Goal: Information Seeking & Learning: Learn about a topic

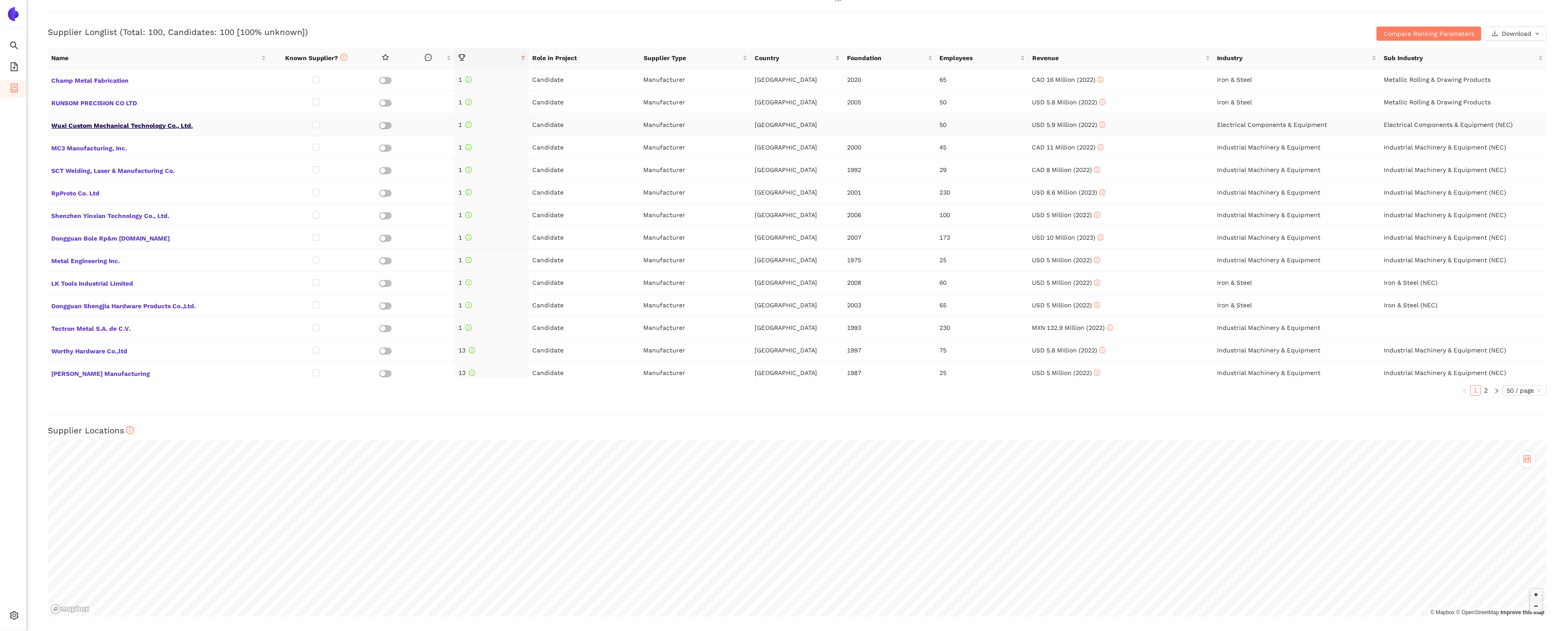
click at [180, 123] on span "Wuxi Custom Mechanical Technology Co., Ltd." at bounding box center [159, 124] width 215 height 11
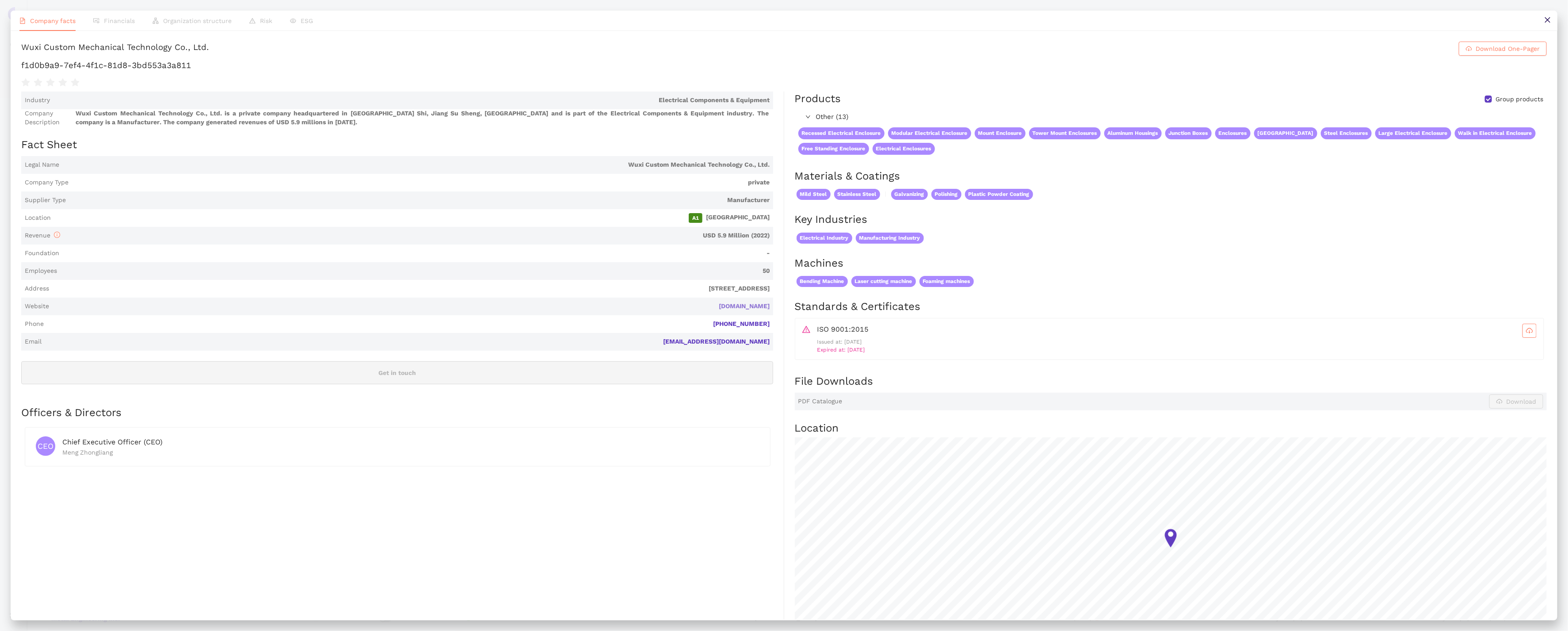
click at [0, 0] on link "kdmsteel.com" at bounding box center [0, 0] width 0 height 0
drag, startPoint x: 197, startPoint y: 67, endPoint x: 19, endPoint y: 67, distance: 178.0
click at [19, 67] on div "Wuxi Custom Mechanical Technology Co., Ltd. Download One-Pager f1d0b9a9-7ef4-4f…" at bounding box center [784, 325] width 1547 height 589
copy h1 "f1d0b9a9-7ef4-4f1c-81d8-3bd553a3a811"
click at [73, 6] on div "Company facts Financials Organization structure Risk ESG Wuxi Custom Mechanical…" at bounding box center [784, 315] width 1568 height 631
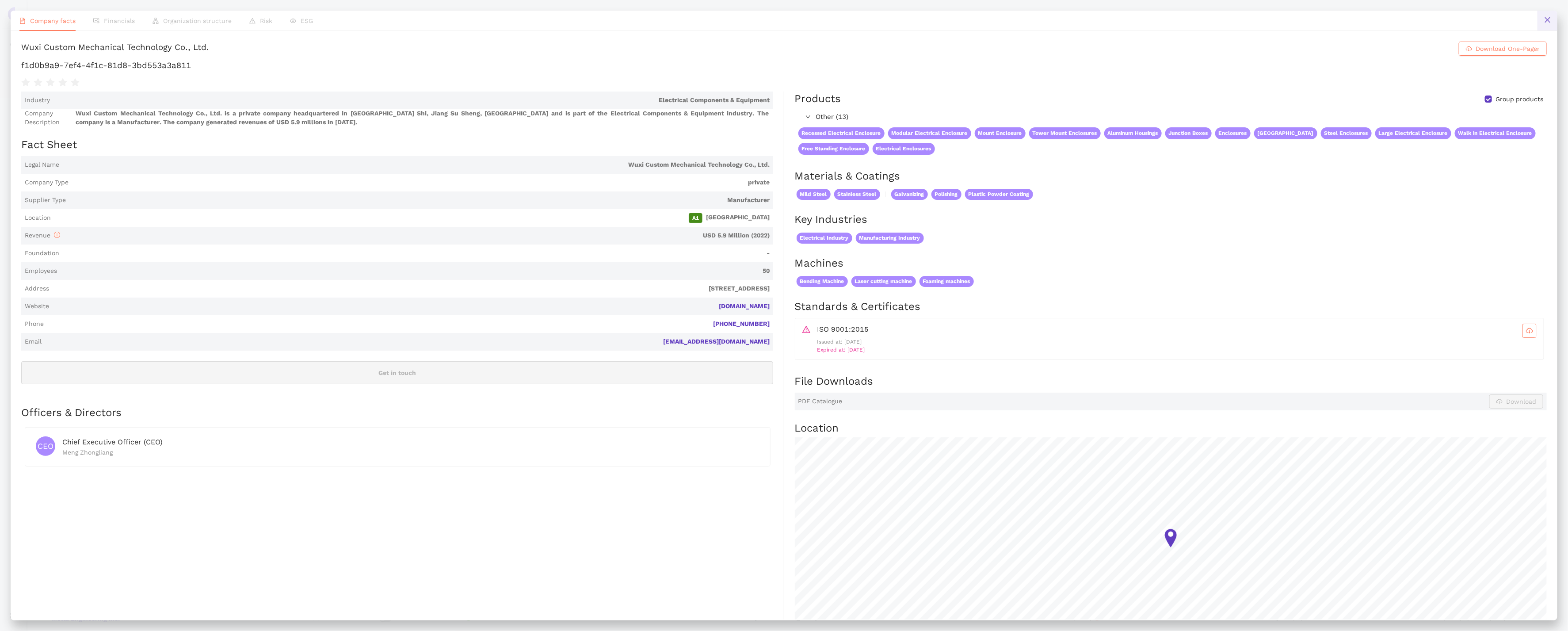
click at [1551, 22] on icon "close" at bounding box center [1547, 19] width 7 height 7
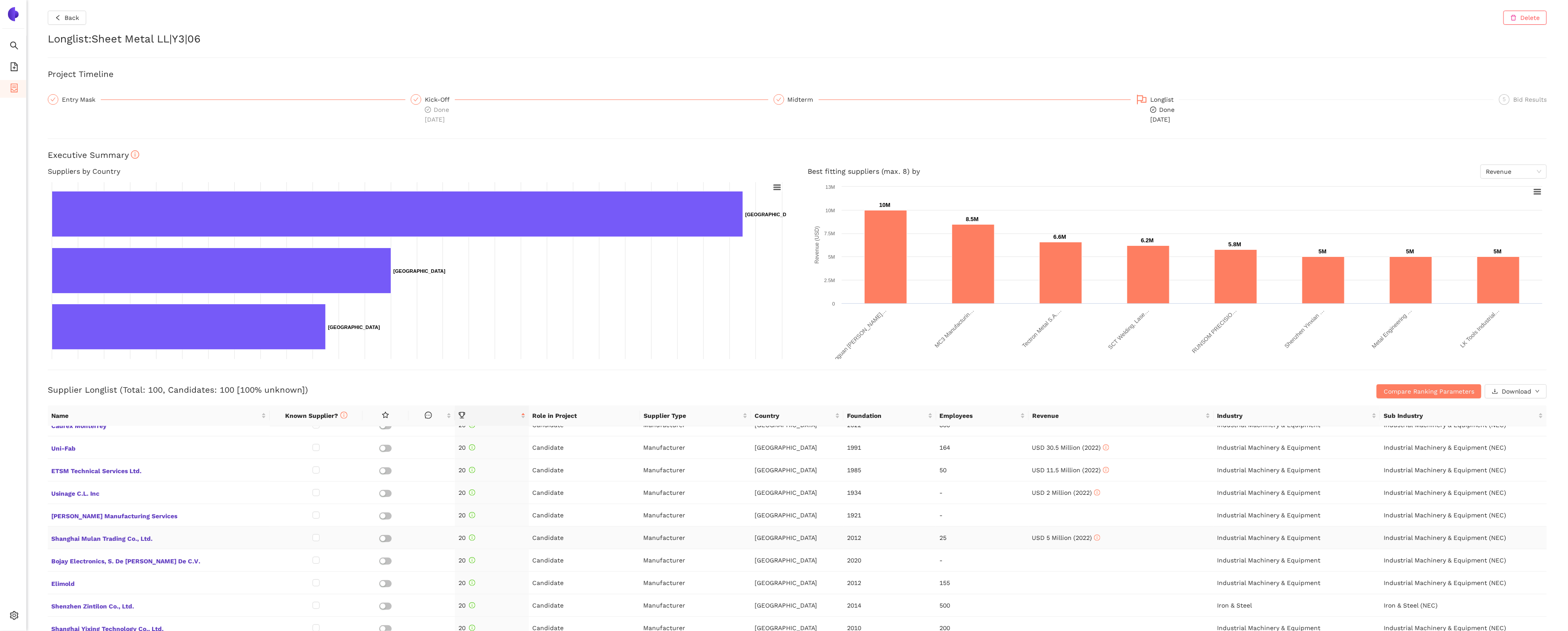
scroll to position [576, 0]
click at [105, 494] on span "Usinage C.L. Inc" at bounding box center [159, 493] width 215 height 11
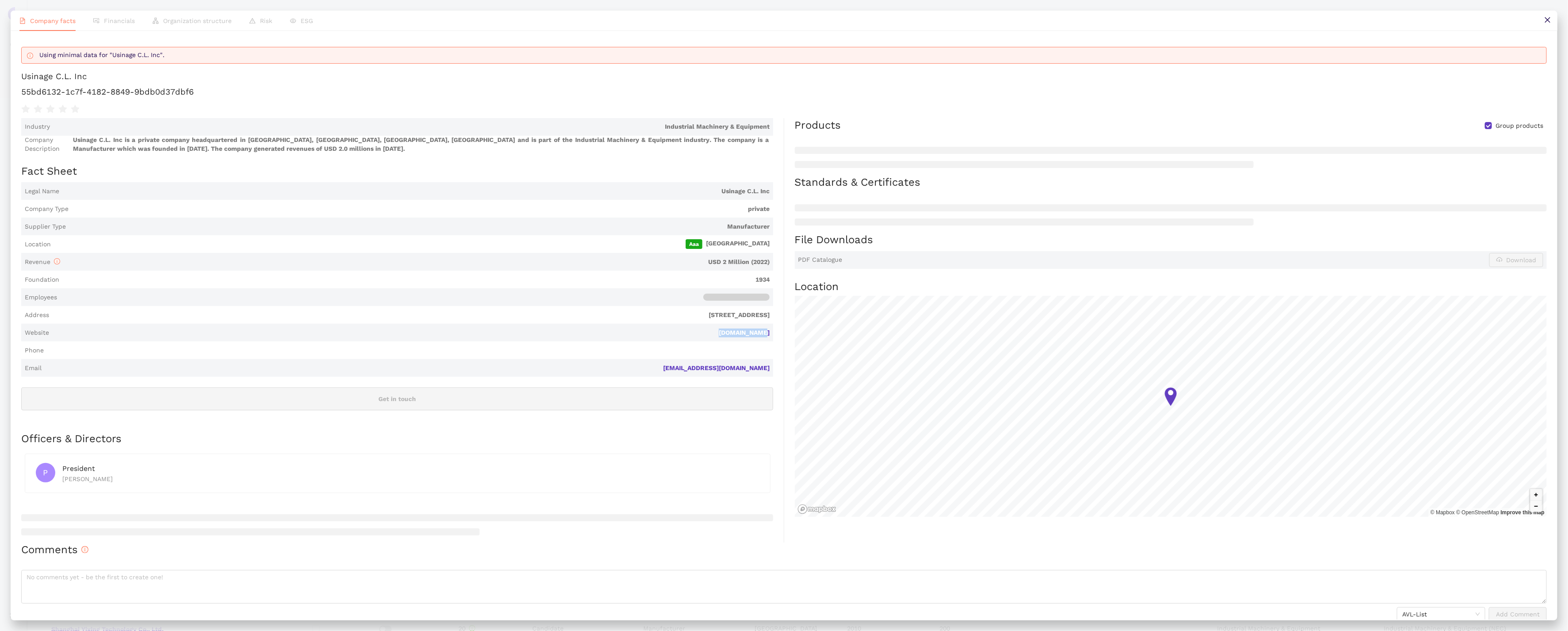
drag, startPoint x: 777, startPoint y: 330, endPoint x: 716, endPoint y: 330, distance: 61.0
click at [716, 330] on div "Industry Industrial Machinery & Equipment Company Description Usinage C.L. Inc …" at bounding box center [403, 330] width 763 height 425
copy link "isemetal.com"
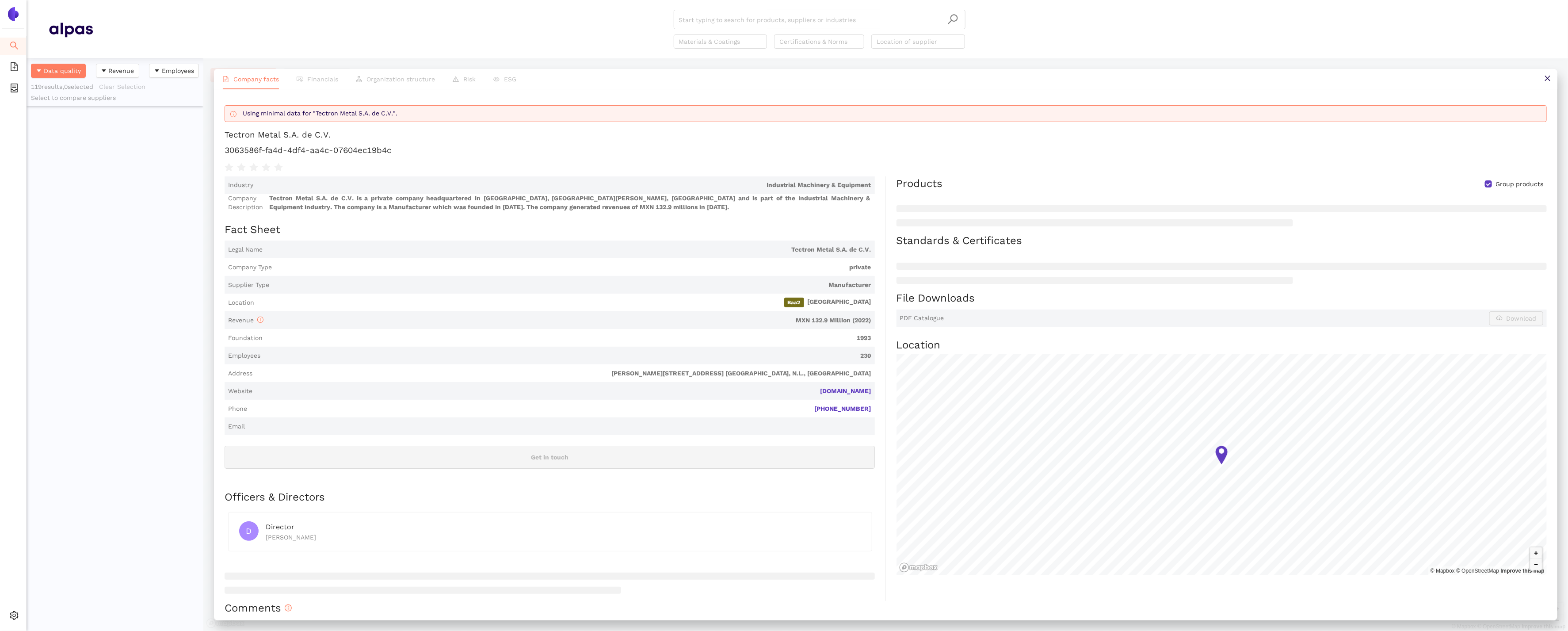
scroll to position [573, 177]
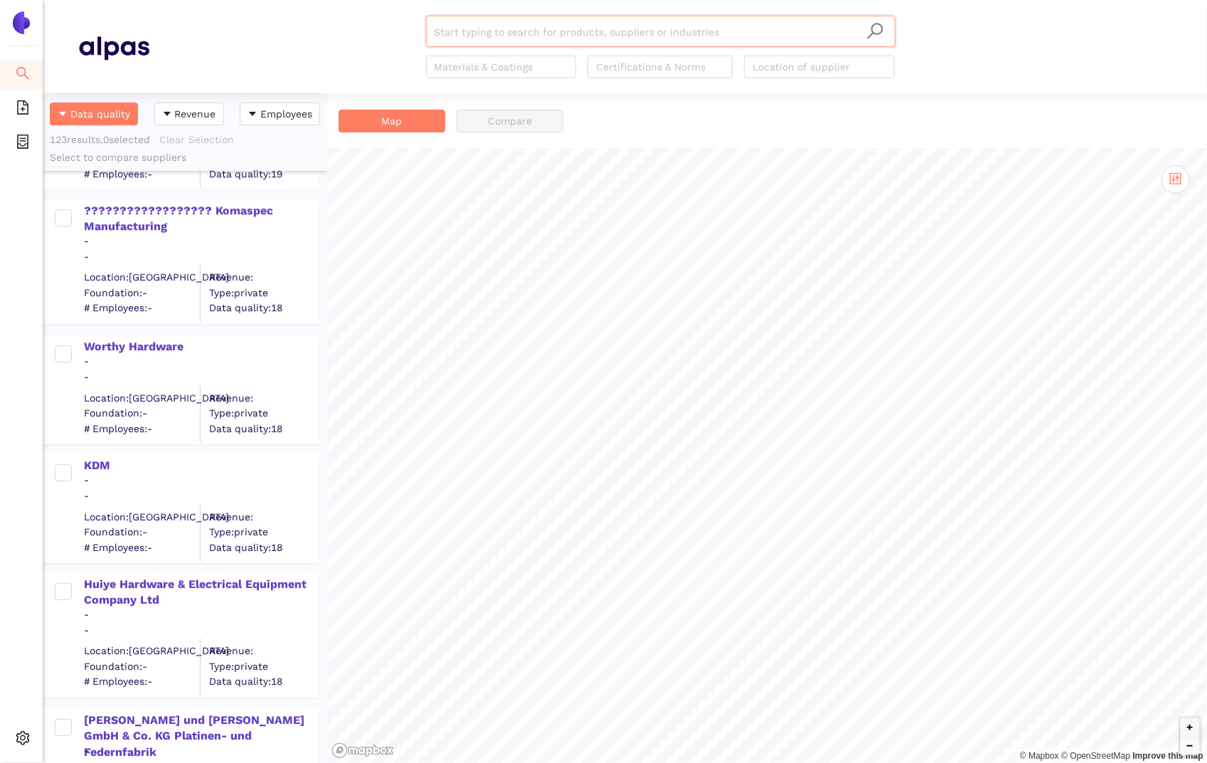
scroll to position [13720, 0]
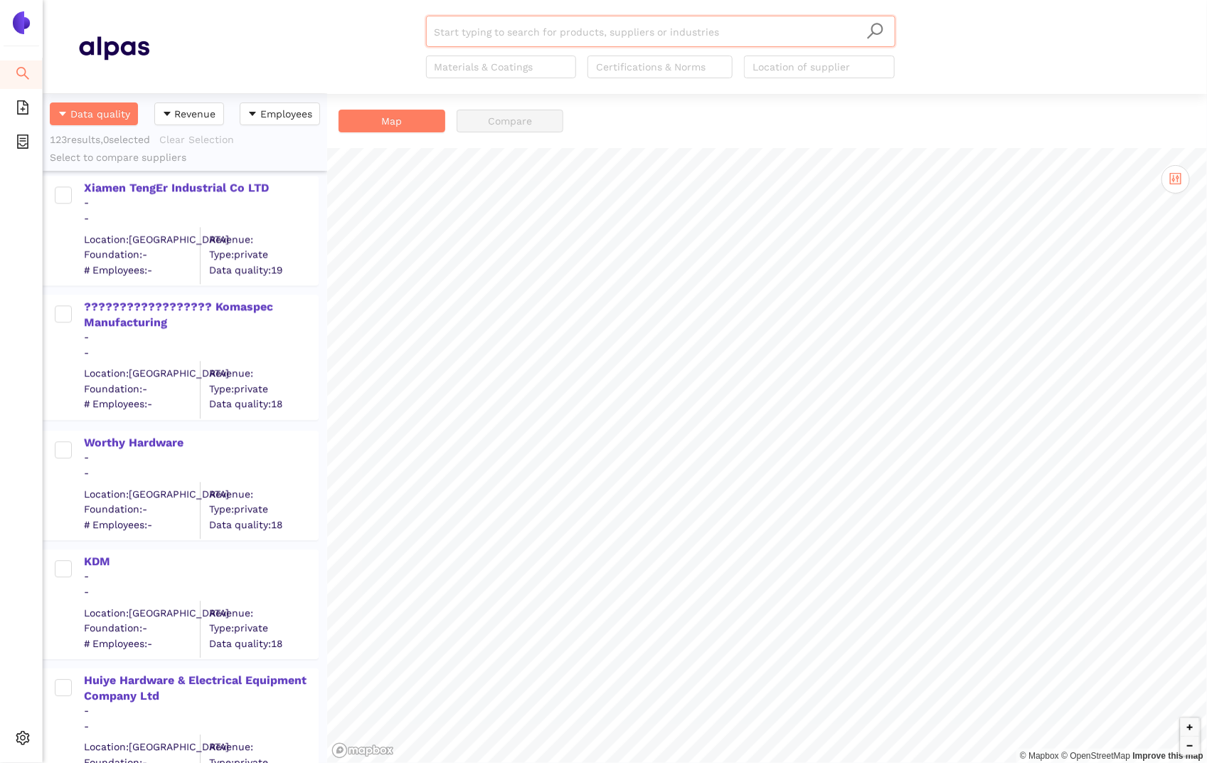
click at [112, 331] on div "-" at bounding box center [200, 337] width 233 height 14
click at [108, 316] on div "?????????????????? Komaspec Manufacturing" at bounding box center [200, 315] width 233 height 32
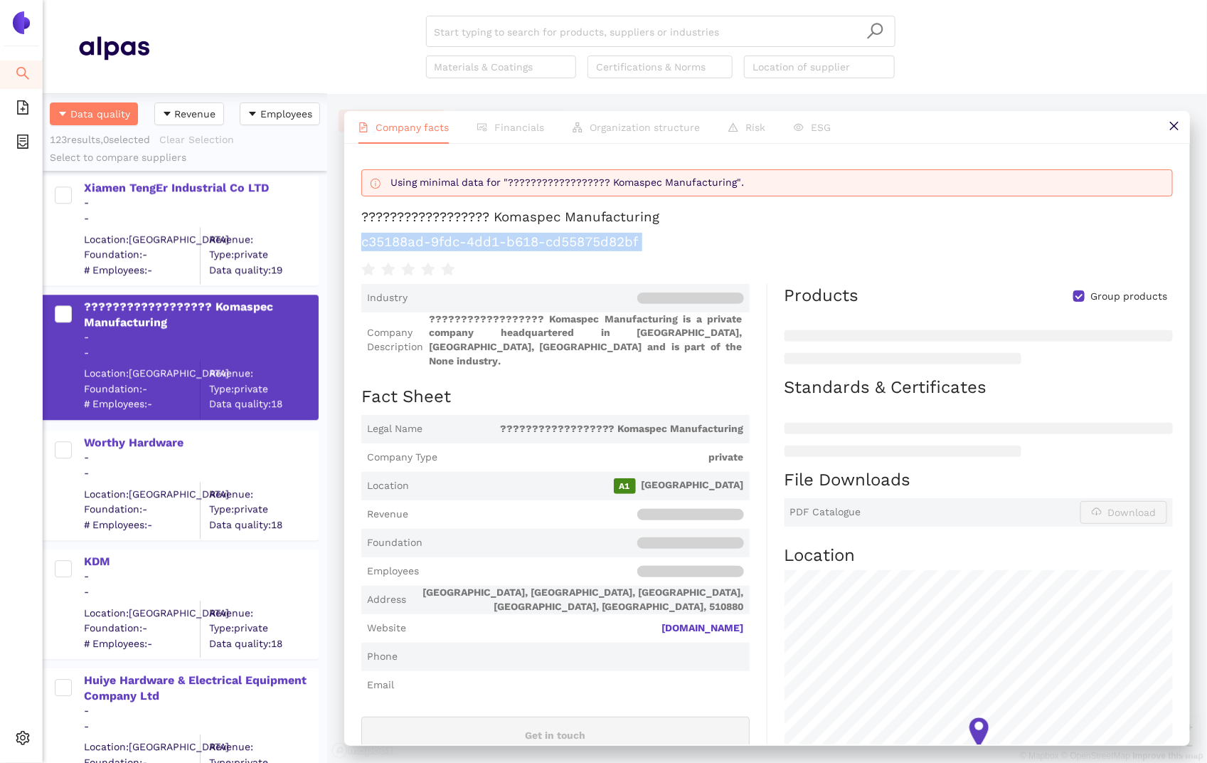
drag, startPoint x: 662, startPoint y: 253, endPoint x: 361, endPoint y: 248, distance: 300.9
click at [361, 246] on div "Using minimal data for "?????????????????? Komaspec Manufacturing". ???????????…" at bounding box center [767, 444] width 846 height 600
copy div "c35188ad-9fdc-4dd1-b618-cd55875d82bf"
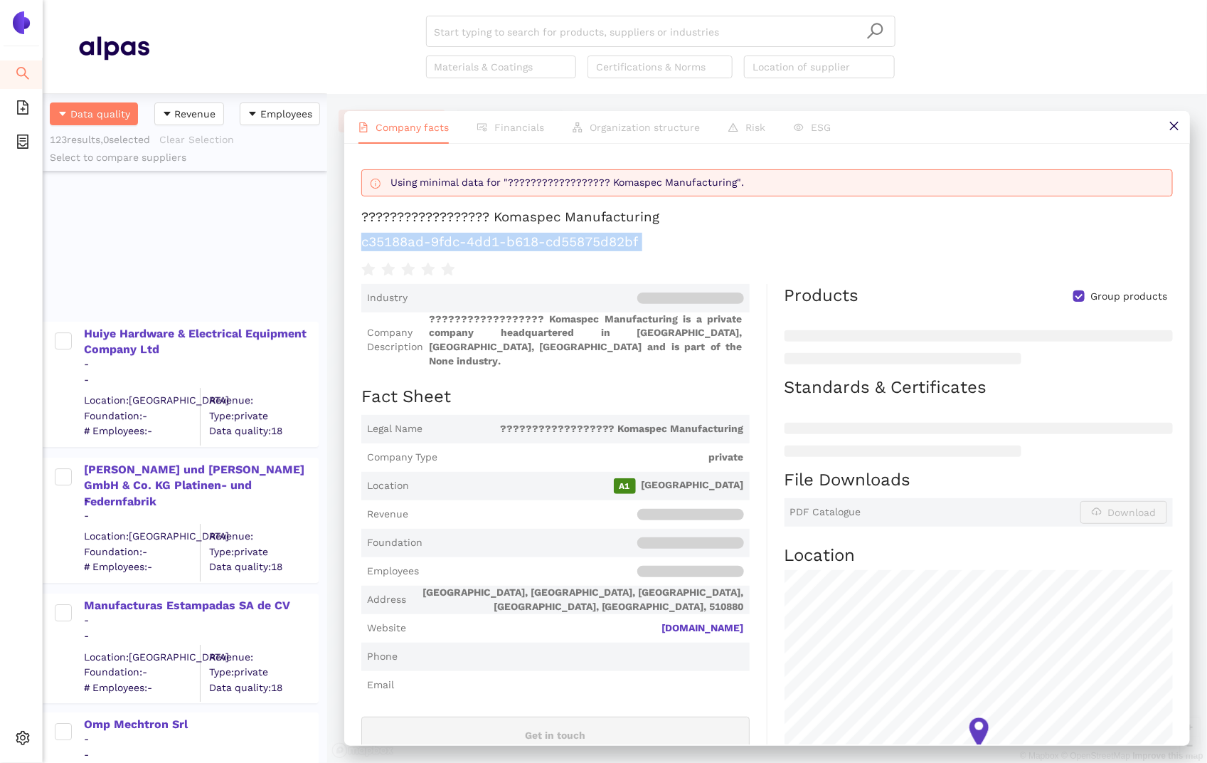
scroll to position [14362, 0]
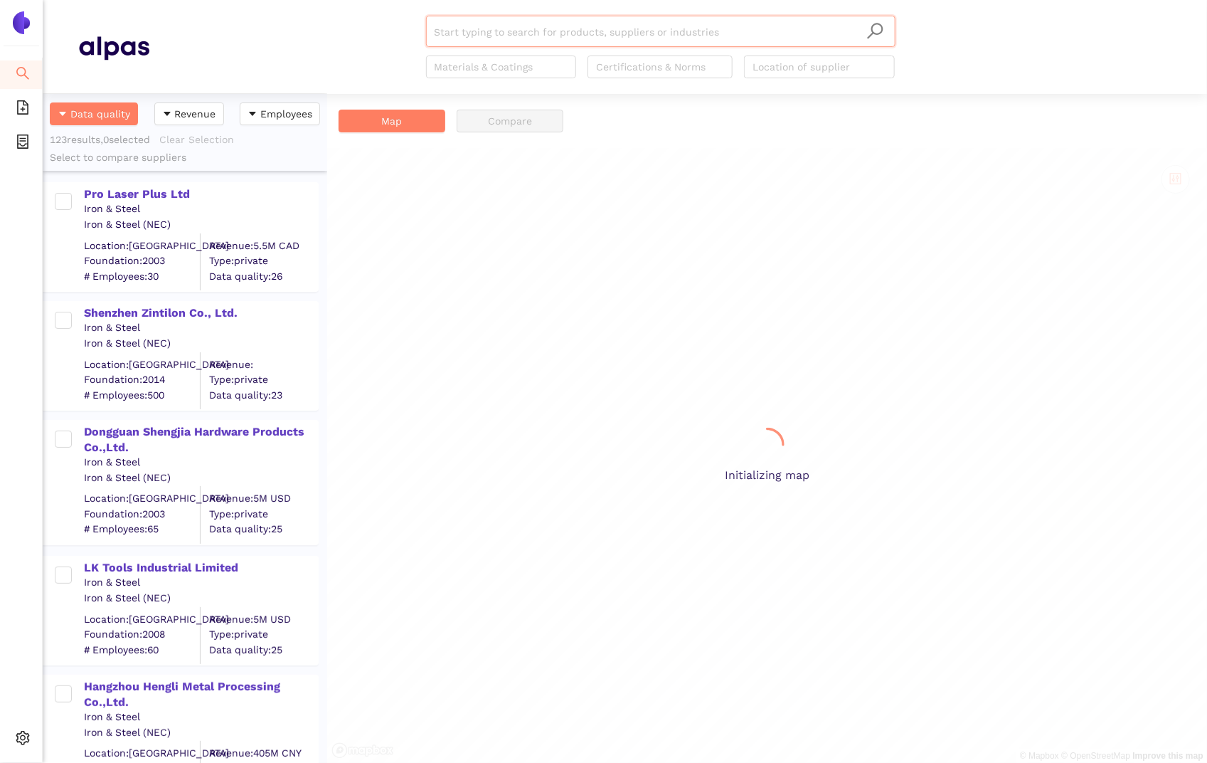
scroll to position [669, 285]
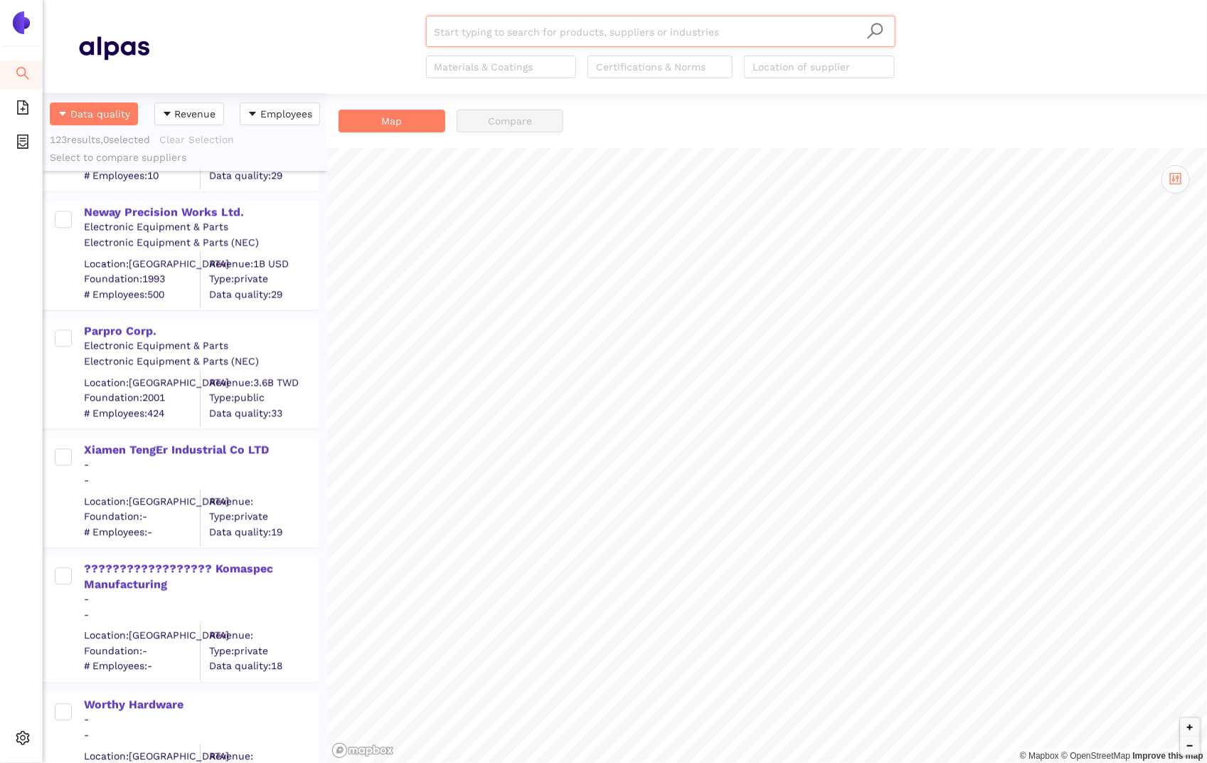
scroll to position [13417, 0]
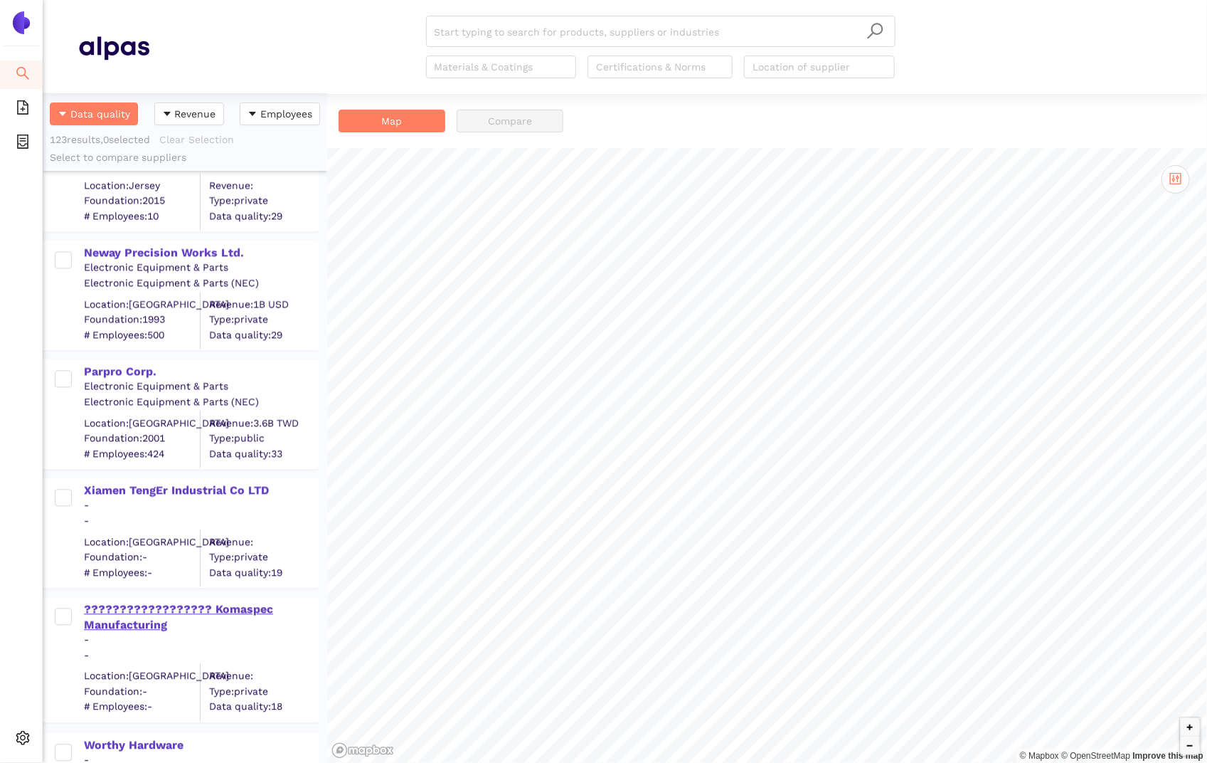
click at [179, 620] on div "?????????????????? Komaspec Manufacturing" at bounding box center [200, 618] width 233 height 32
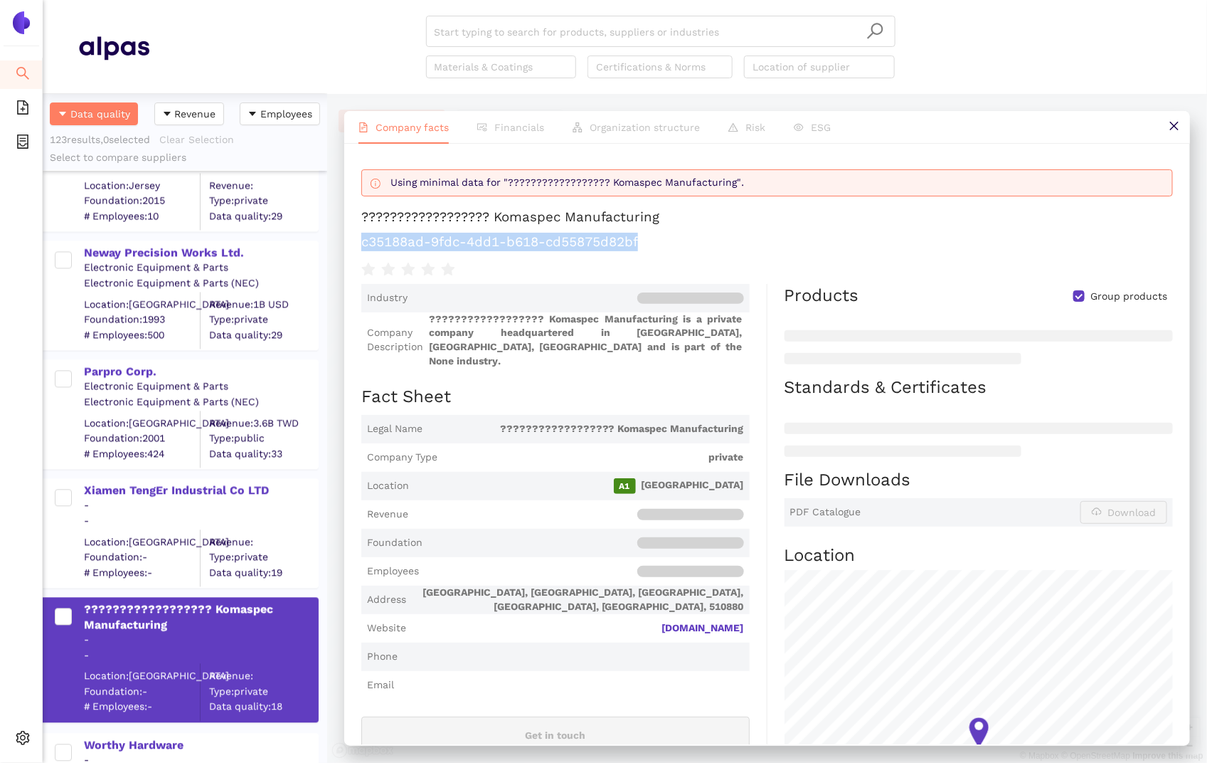
drag, startPoint x: 649, startPoint y: 245, endPoint x: 343, endPoint y: 243, distance: 306.6
click at [343, 243] on div "Company facts Financials Organization structure Risk ESG Using minimal data for…" at bounding box center [767, 428] width 880 height 669
copy h1 "c35188ad-9fdc-4dd1-b618-cd55875d82bf"
click at [146, 486] on div "Xiamen TengEr Industrial Co LTD" at bounding box center [200, 491] width 233 height 16
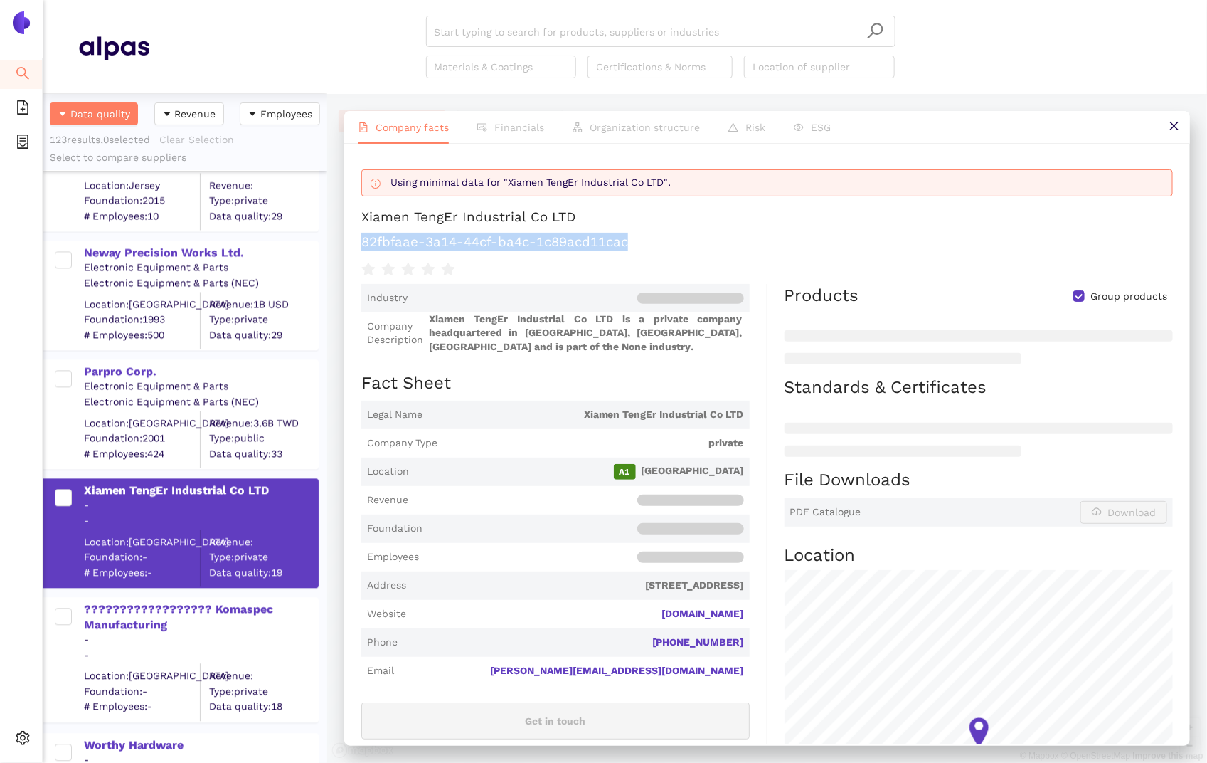
drag, startPoint x: 657, startPoint y: 245, endPoint x: 357, endPoint y: 242, distance: 300.2
click at [357, 243] on div "Using minimal data for "Xiamen TengEr Industrial Co LTD". Xiamen TengEr Industr…" at bounding box center [767, 444] width 846 height 600
copy h1 "82fbfaae-3a14-44cf-ba4c-1c89acd11cac"
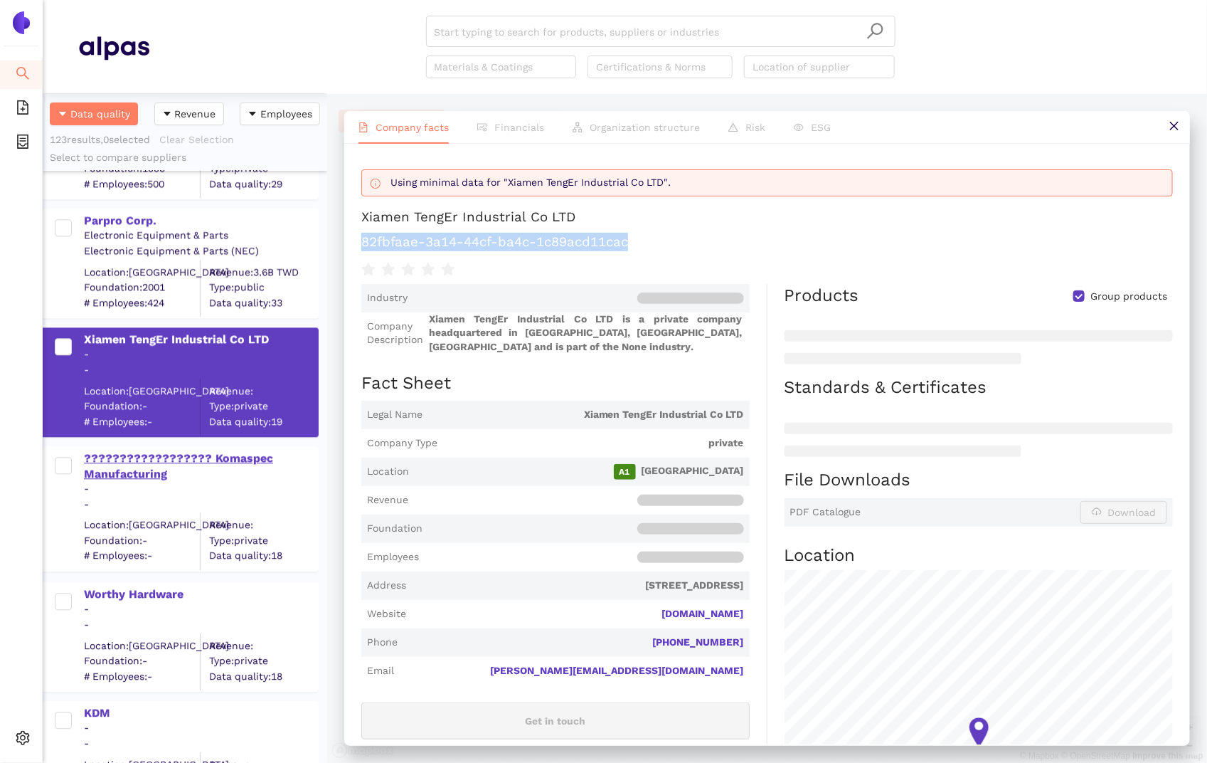
scroll to position [13683, 0]
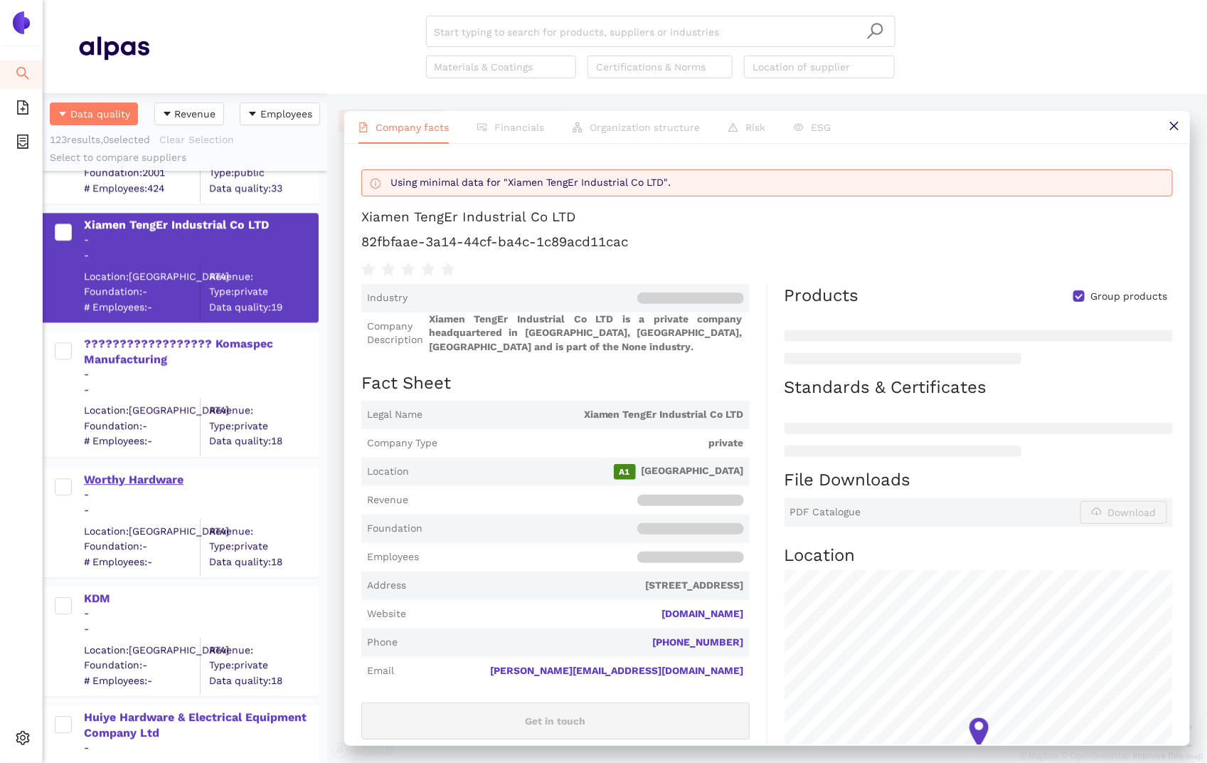
click at [152, 469] on div "Worthy Hardware" at bounding box center [200, 478] width 233 height 18
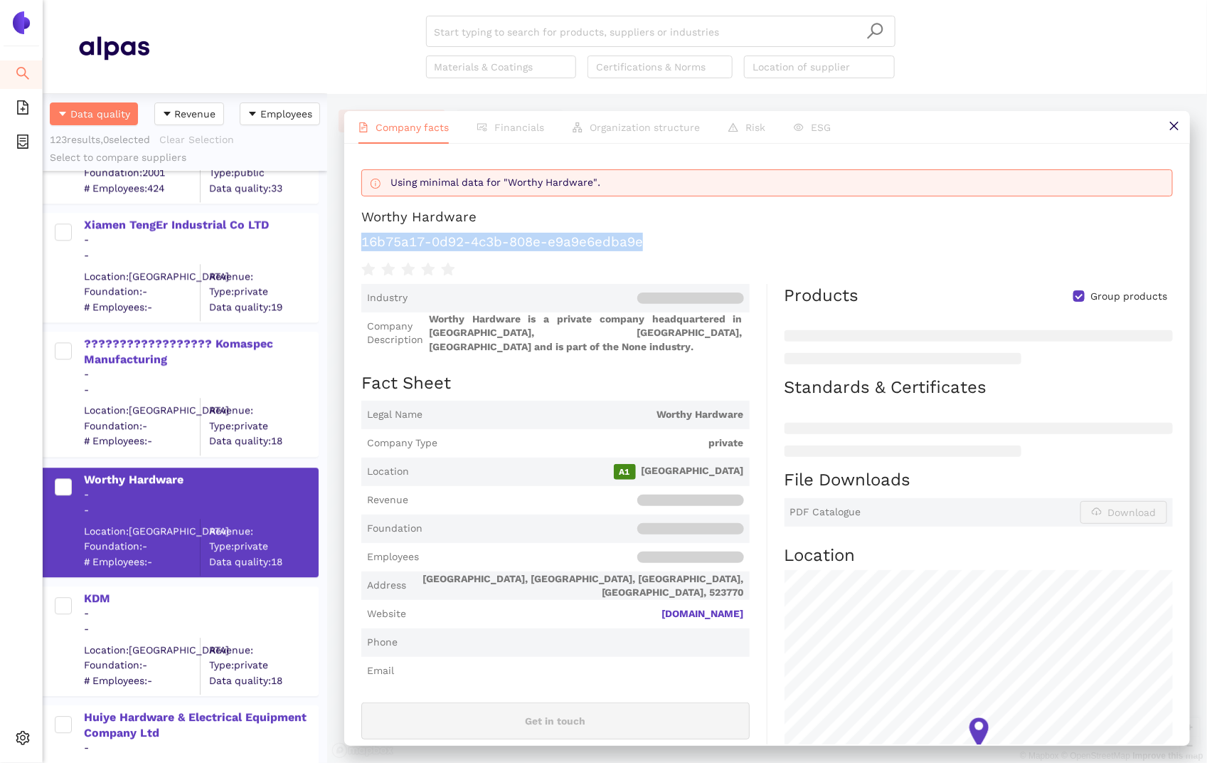
drag, startPoint x: 657, startPoint y: 244, endPoint x: 343, endPoint y: 245, distance: 314.4
click at [343, 245] on div "Company facts Financials Organization structure Risk ESG Using minimal data for…" at bounding box center [767, 428] width 880 height 669
copy h1 "16b75a17-0d92-4c3b-808e-e9a9e6edba9e"
click at [91, 593] on div "KDM" at bounding box center [200, 598] width 233 height 16
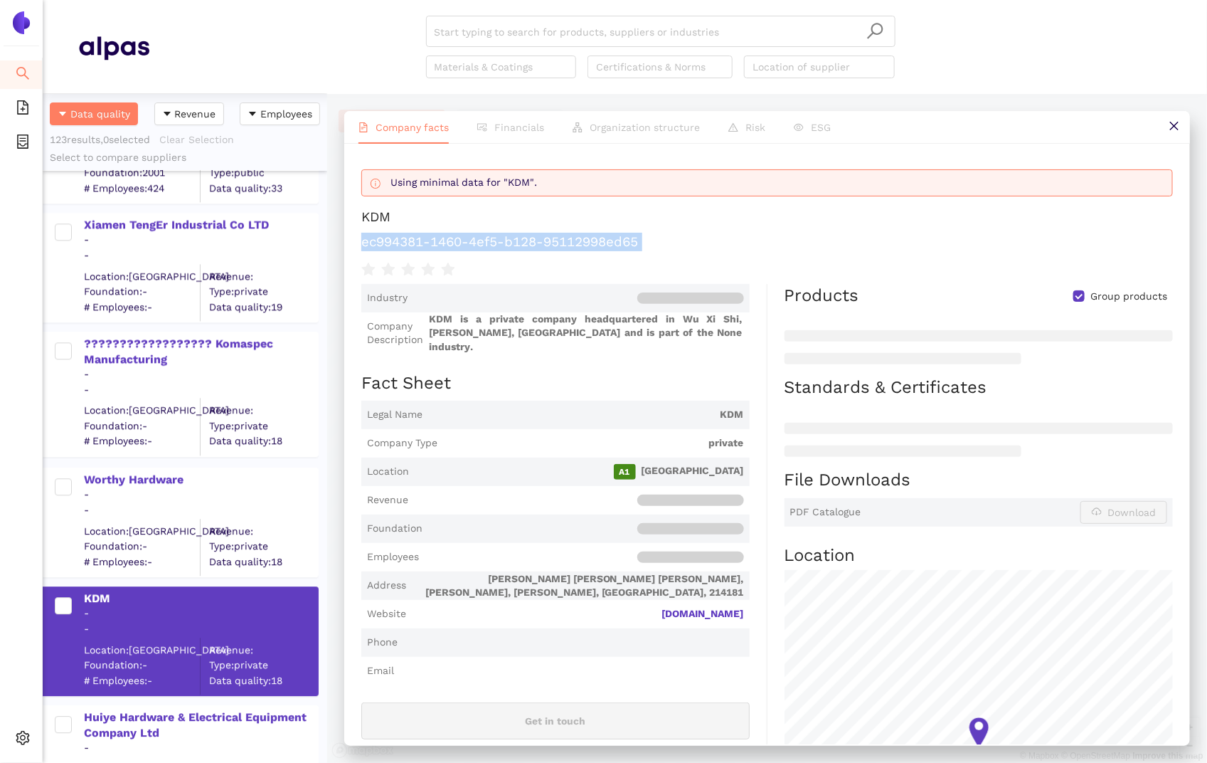
drag, startPoint x: 662, startPoint y: 255, endPoint x: 346, endPoint y: 244, distance: 316.7
click at [346, 244] on div "Using minimal data for "KDM". KDM ec994381-1460-4ef5-b128-95112998ed65 Industry…" at bounding box center [767, 444] width 846 height 600
copy div "ec994381-1460-4ef5-b128-95112998ed65"
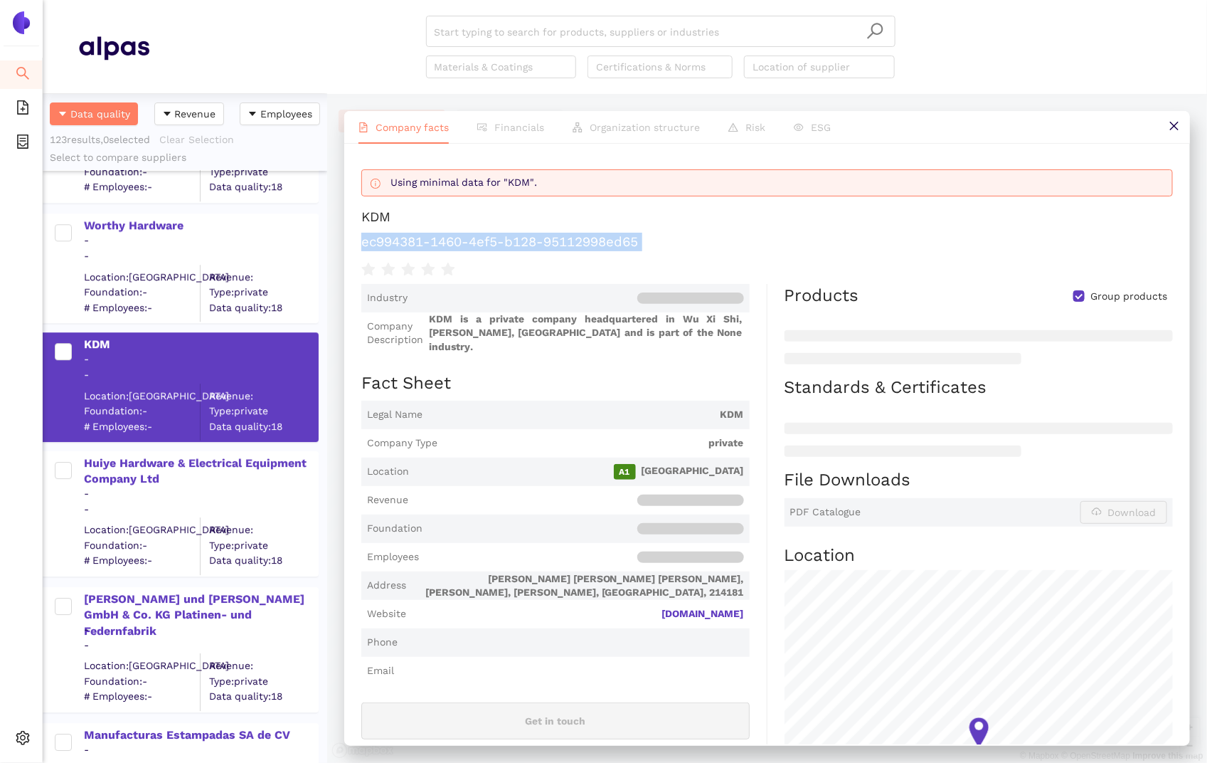
scroll to position [13956, 0]
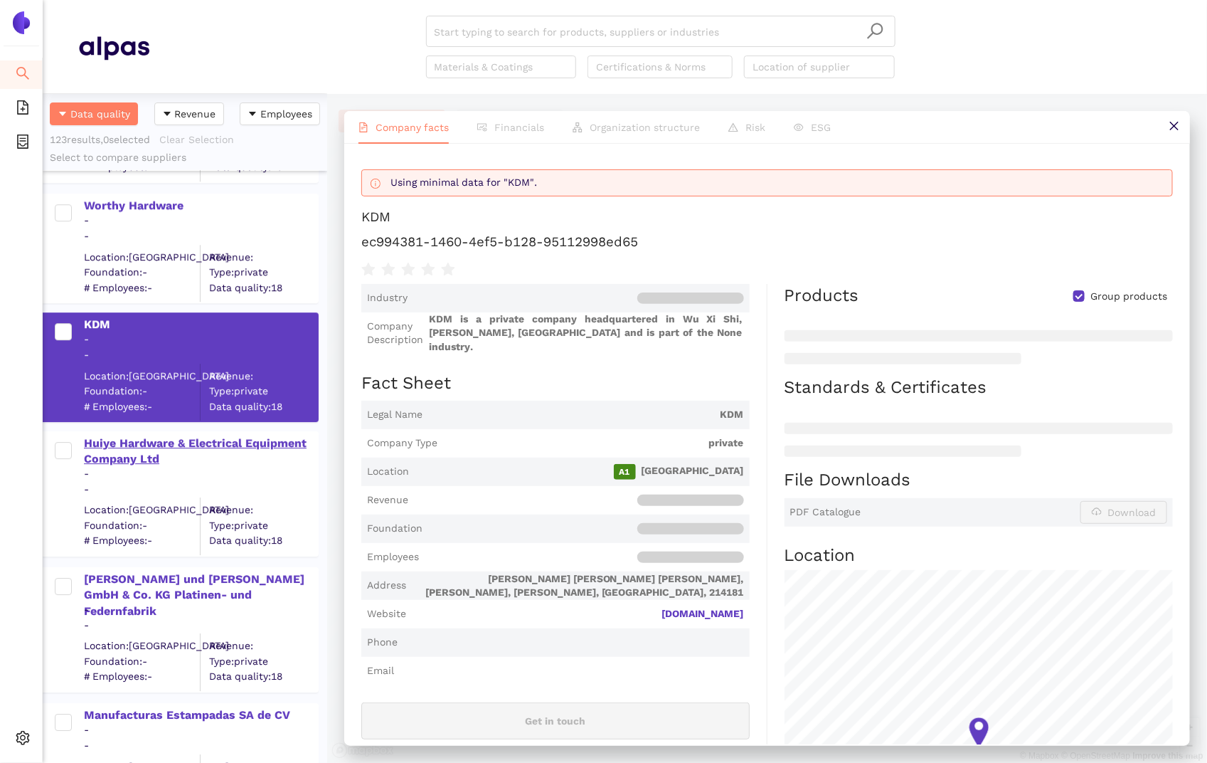
click at [134, 439] on div "Huiye Hardware & Electrical Equipment Company Ltd" at bounding box center [200, 451] width 233 height 32
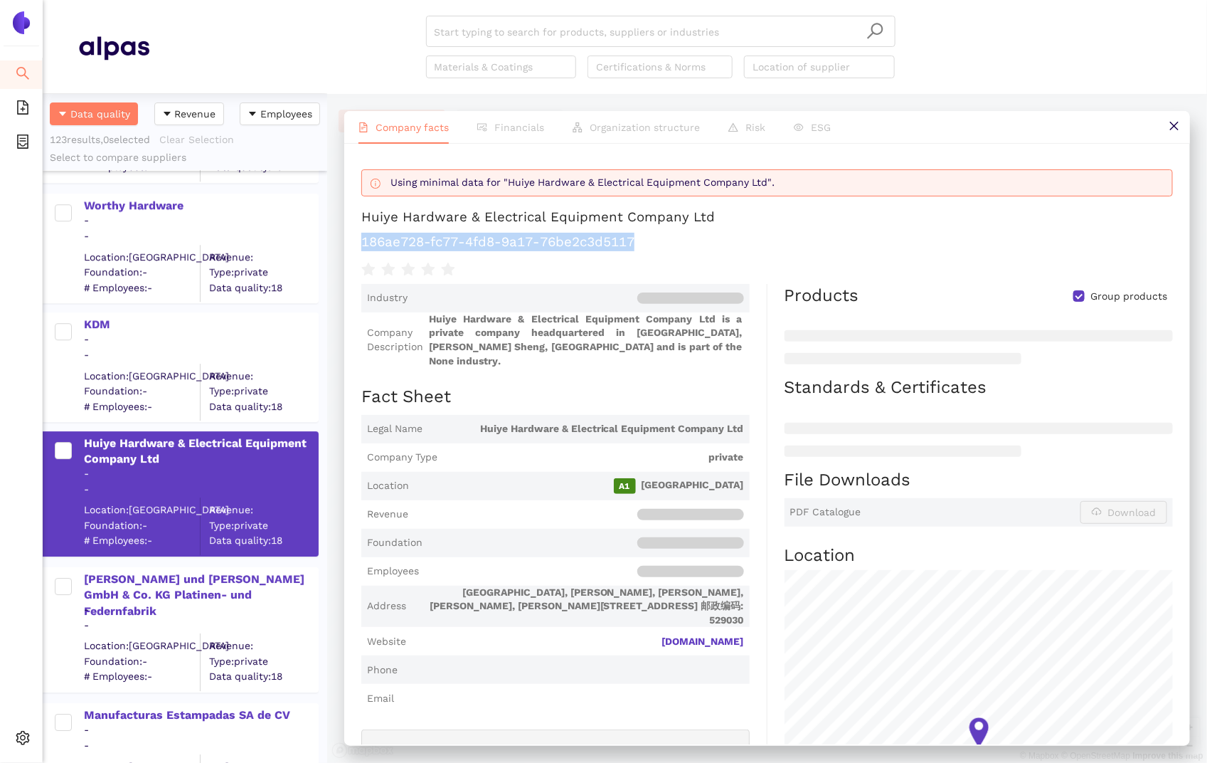
drag, startPoint x: 674, startPoint y: 240, endPoint x: 359, endPoint y: 245, distance: 315.1
click at [359, 245] on div "Using minimal data for "Huiye Hardware & Electrical Equipment Company Ltd". Hui…" at bounding box center [767, 444] width 846 height 600
copy h1 "186ae728-fc77-4fd8-9a17-76be2c3d5117"
click at [126, 581] on div "Hugo Kern und Liebers GmbH & Co. KG Platinen- und Federnfabrik" at bounding box center [200, 595] width 233 height 48
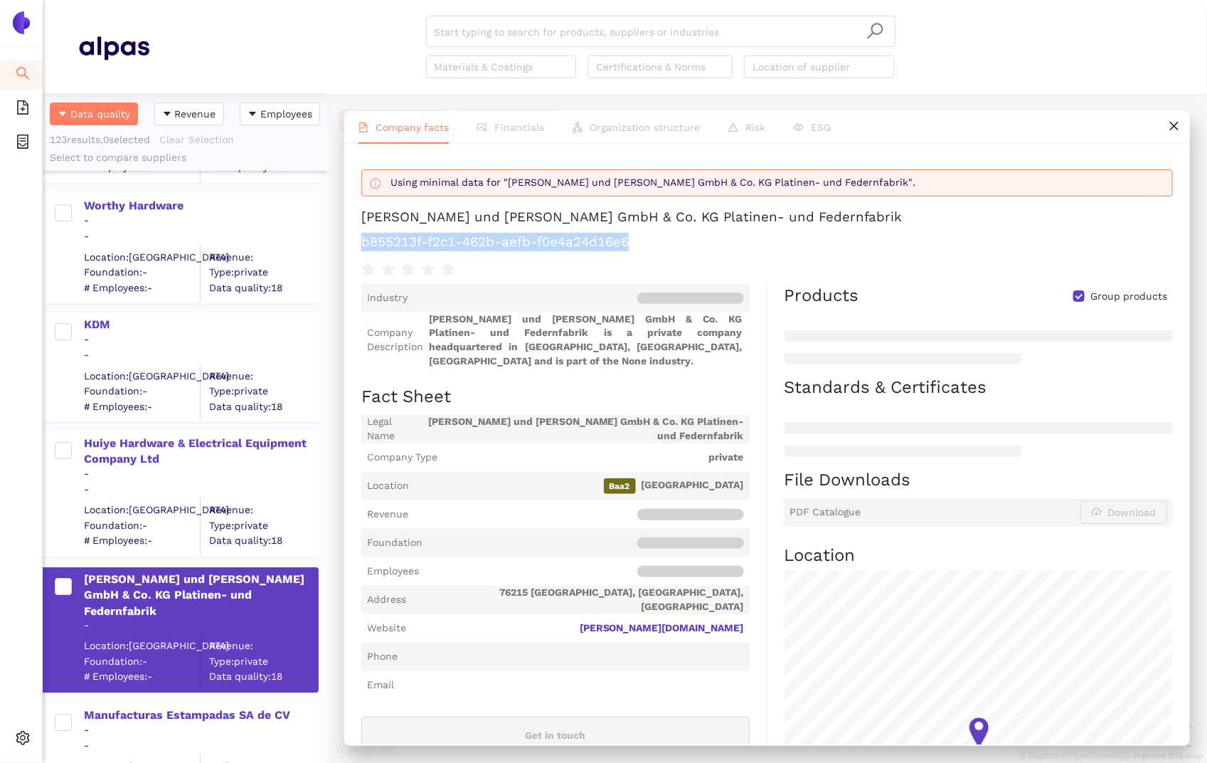
drag, startPoint x: 644, startPoint y: 246, endPoint x: 328, endPoint y: 244, distance: 315.8
click at [327, 244] on div "Company facts Financials Organization structure Risk ESG Using minimal data for…" at bounding box center [767, 428] width 880 height 669
copy h1 "b855213f-f2c1-462b-aefb-f0e4a24d16e6"
click at [188, 715] on div "Manufacturas Estampadas SA de CV" at bounding box center [200, 715] width 233 height 16
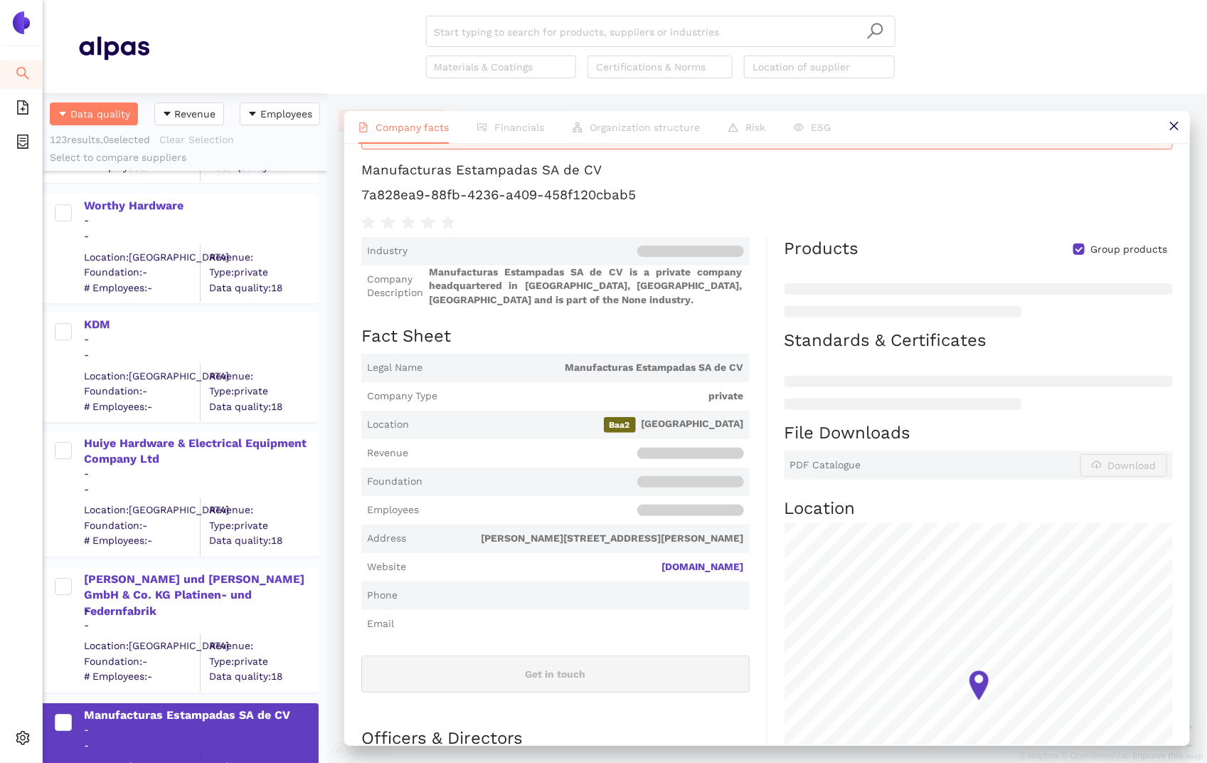
scroll to position [38, 0]
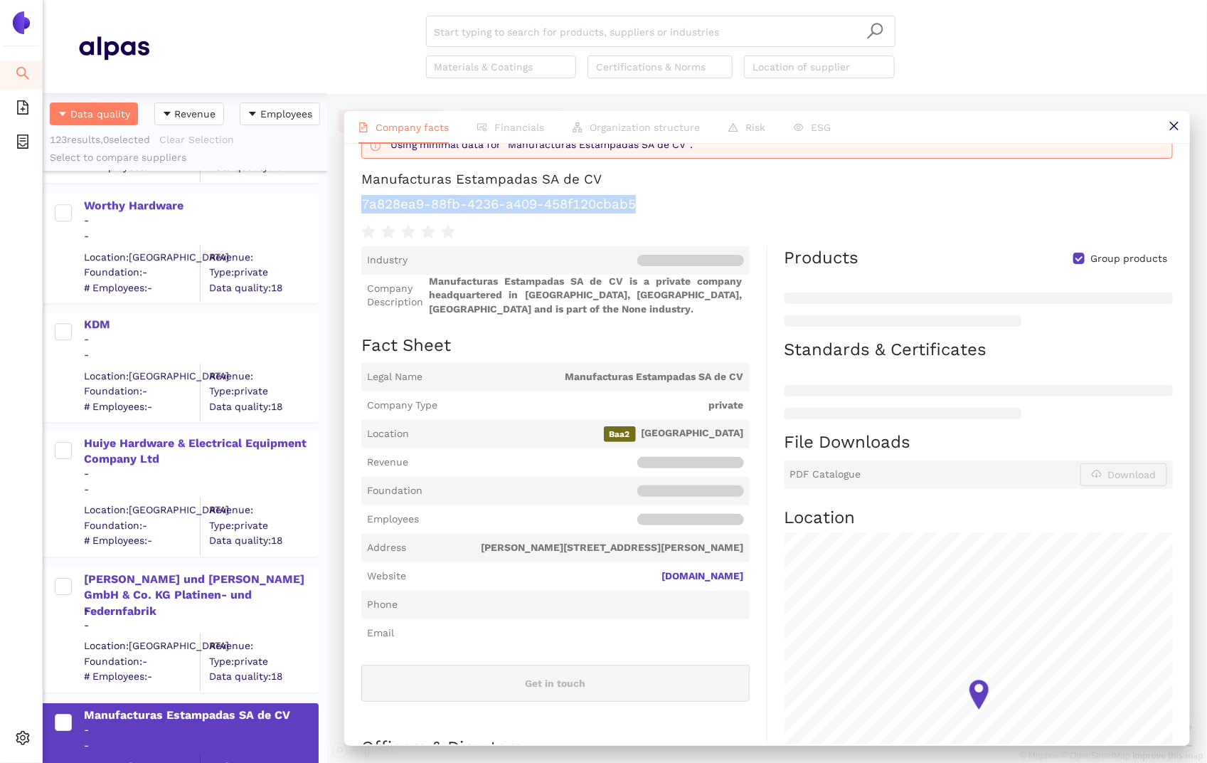
drag, startPoint x: 636, startPoint y: 208, endPoint x: 346, endPoint y: 208, distance: 289.5
click at [346, 208] on div "Using minimal data for "Manufacturas Estampadas SA de CV". Manufacturas Estampa…" at bounding box center [767, 444] width 846 height 600
copy h1 "7a828ea9-88fb-4236-a409-458f120cbab5"
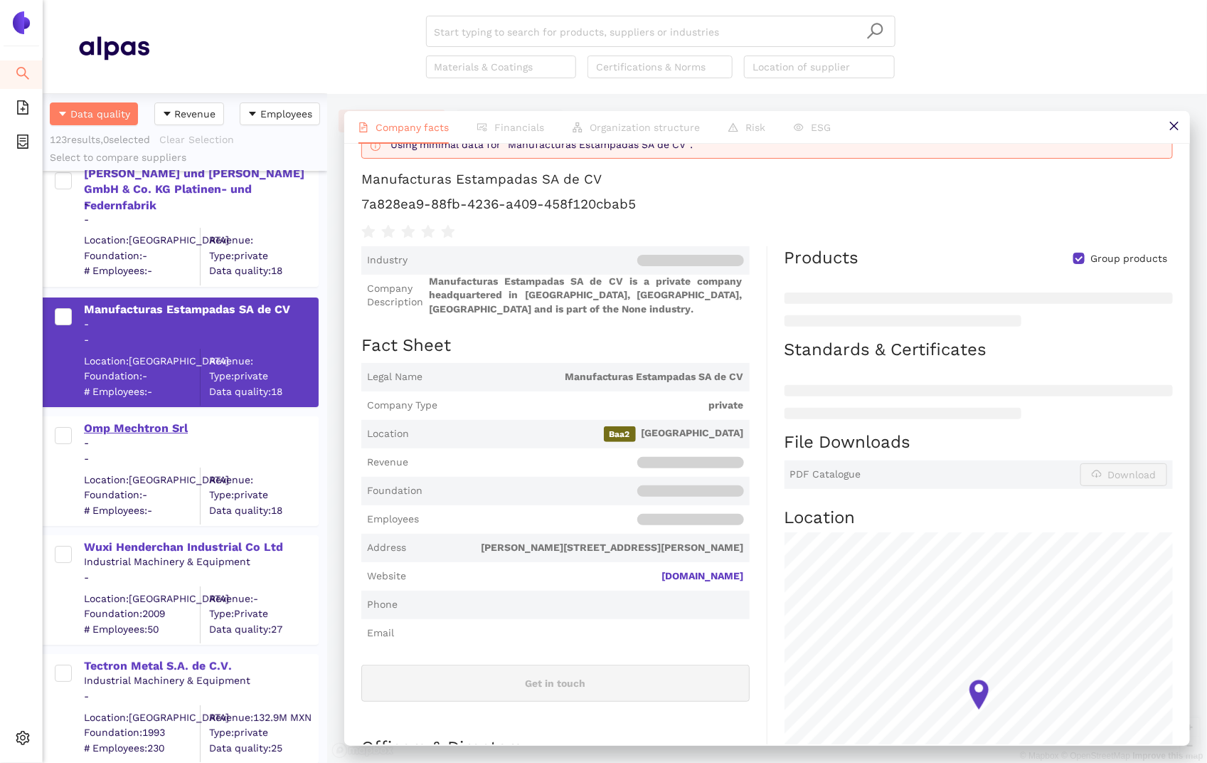
click at [142, 422] on div "Omp Mechtron Srl" at bounding box center [200, 428] width 233 height 16
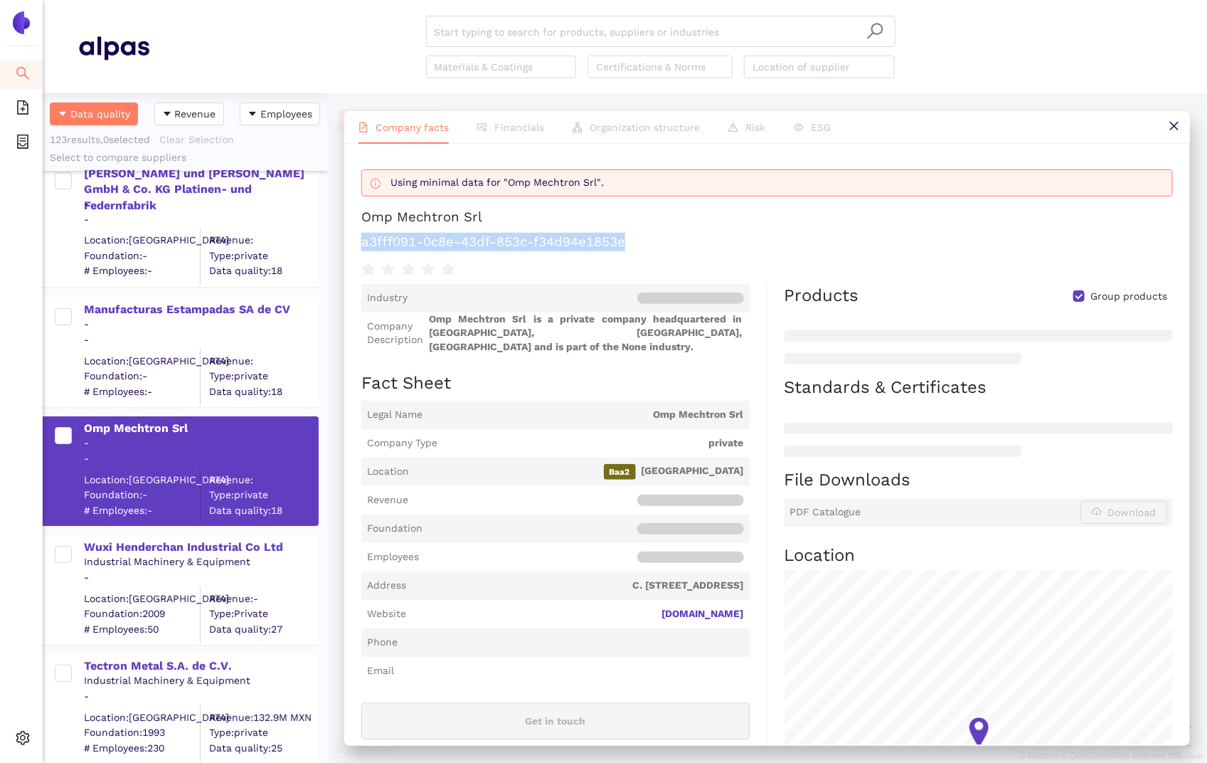
drag, startPoint x: 635, startPoint y: 242, endPoint x: 358, endPoint y: 239, distance: 276.7
click at [358, 240] on div "Using minimal data for "Omp Mechtron Srl". Omp Mechtron Srl a3fff091-0c8e-43df-…" at bounding box center [767, 444] width 846 height 600
copy h1 "a3fff091-0c8e-43df-853c-f34d94e1853e"
click at [104, 551] on div "Wuxi Henderchan Industrial Co Ltd" at bounding box center [200, 547] width 233 height 16
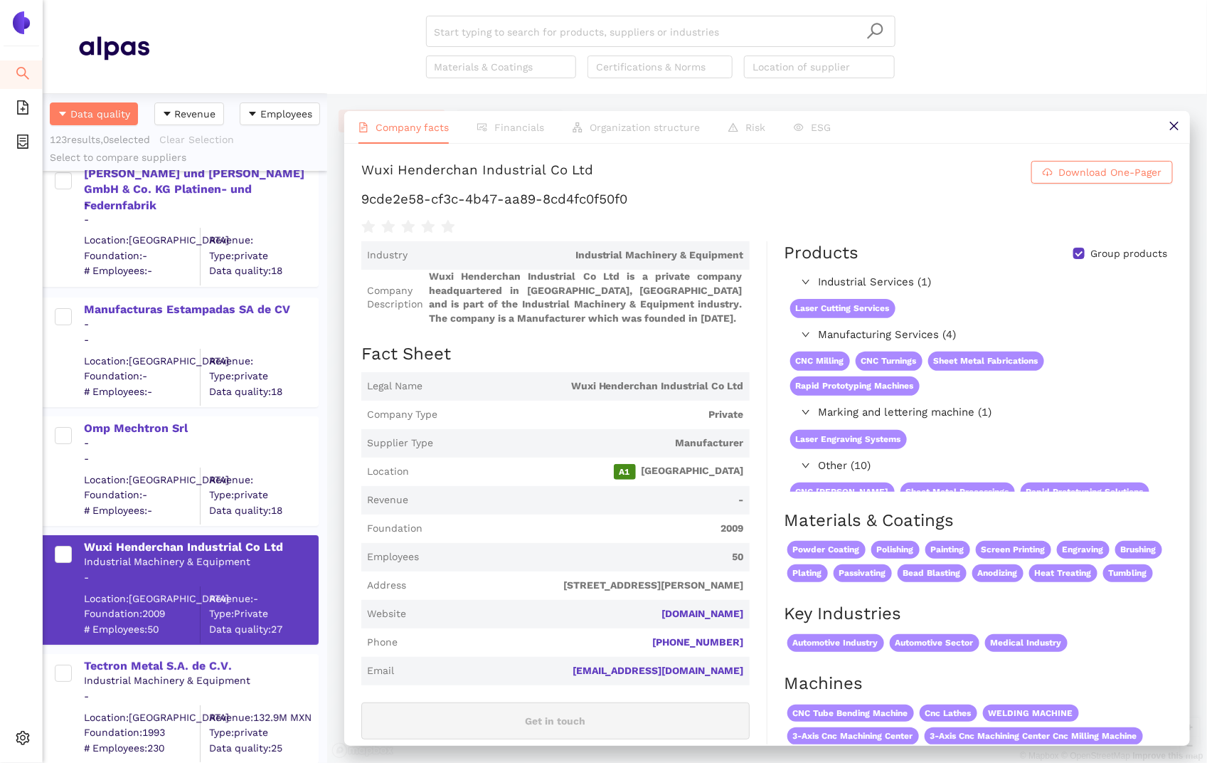
scroll to position [9, 0]
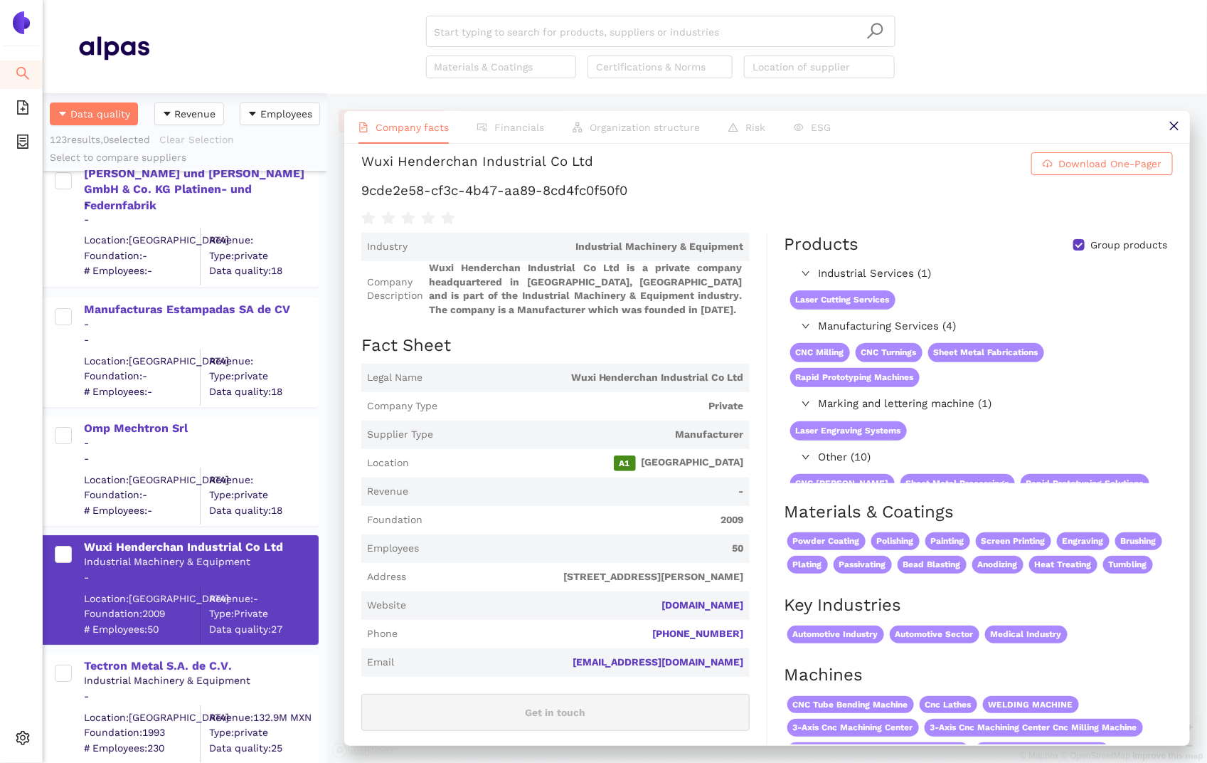
drag, startPoint x: 647, startPoint y: 199, endPoint x: 360, endPoint y: 189, distance: 286.8
click at [360, 189] on div "Wuxi Henderchan Industrial Co Ltd Download One-Pager 9cde2e58-cf3c-4b47-aa89-8c…" at bounding box center [767, 444] width 846 height 600
drag, startPoint x: 359, startPoint y: 189, endPoint x: 728, endPoint y: 195, distance: 368.5
click at [728, 195] on div "Wuxi Henderchan Industrial Co Ltd Download One-Pager 9cde2e58-cf3c-4b47-aa89-8c…" at bounding box center [767, 444] width 846 height 600
copy h1 "9cde2e58-cf3c-4b47-aa89-8cd4fc0f50f0"
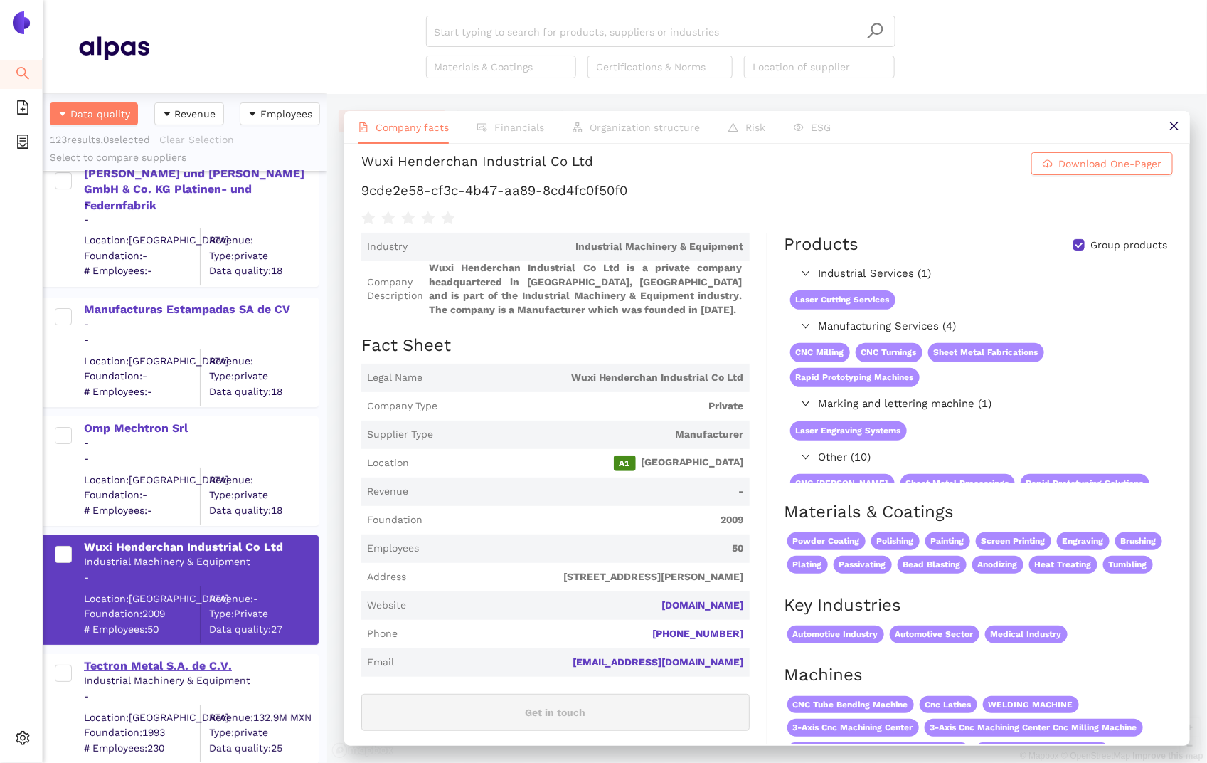
click at [188, 659] on div "Tectron Metal S.A. de C.V." at bounding box center [200, 666] width 233 height 16
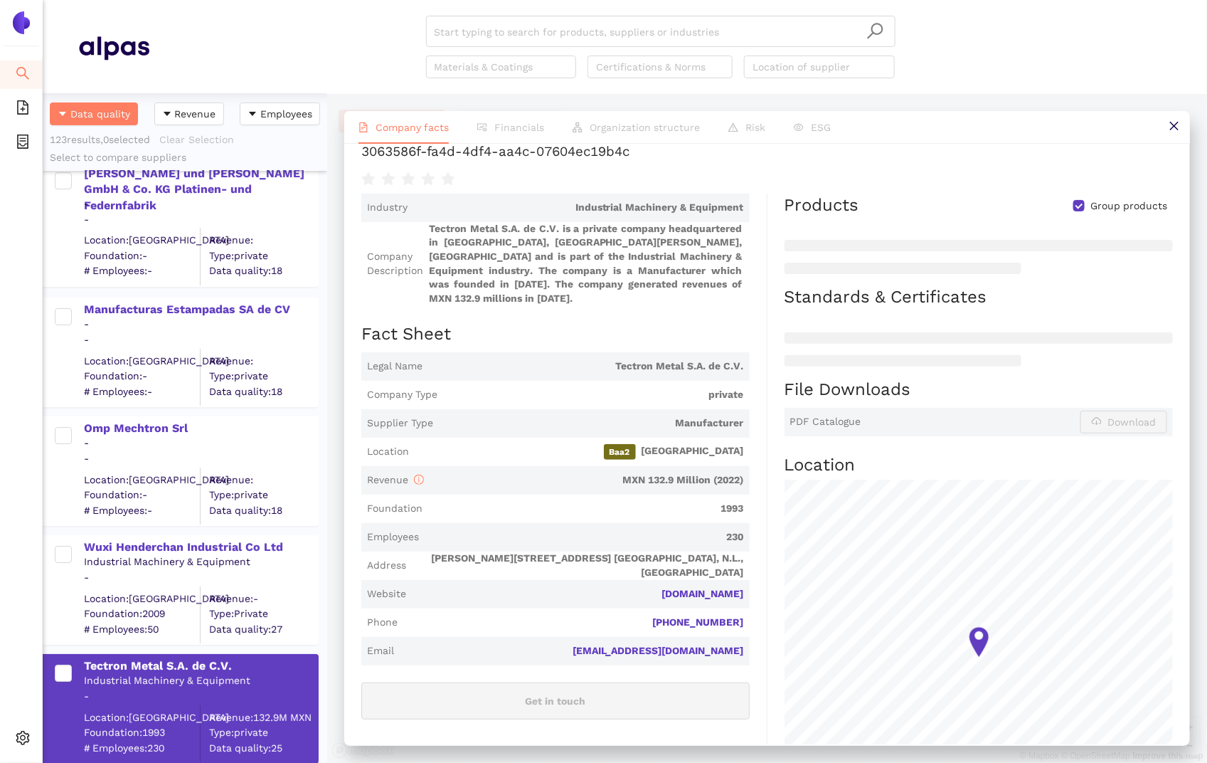
scroll to position [122, 0]
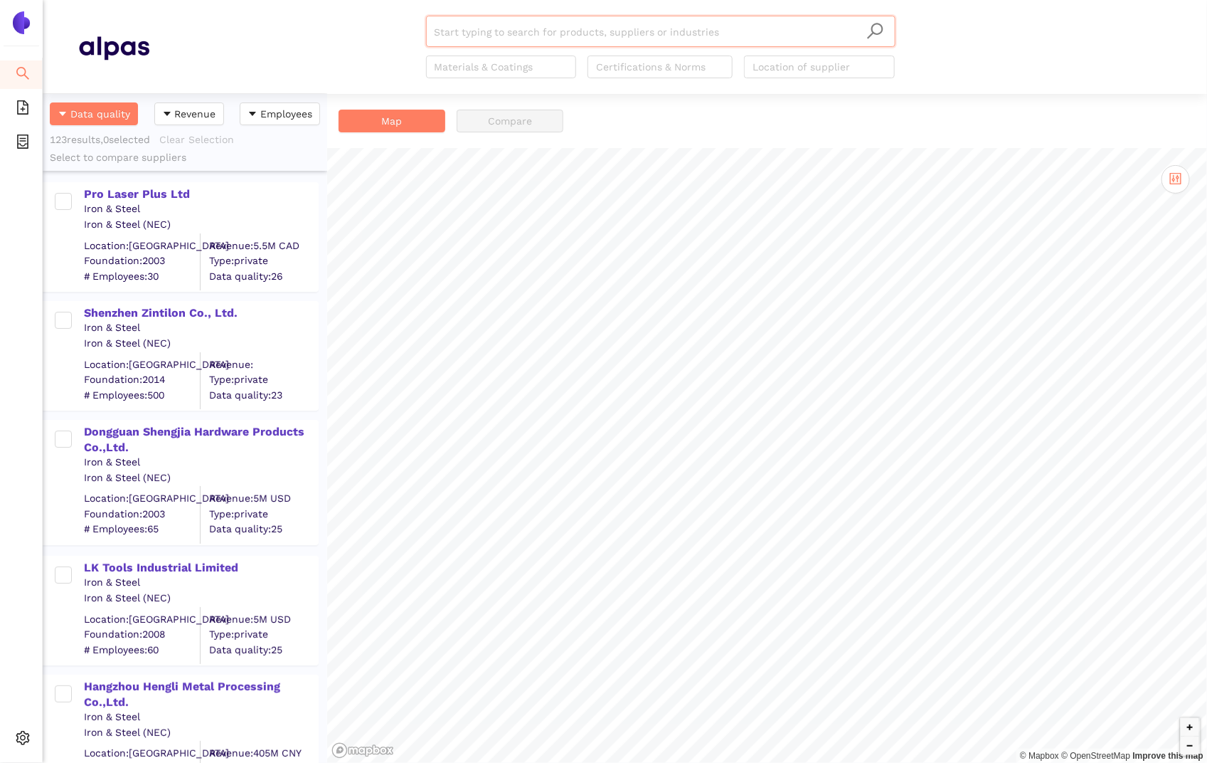
scroll to position [669, 285]
